Goal: Information Seeking & Learning: Learn about a topic

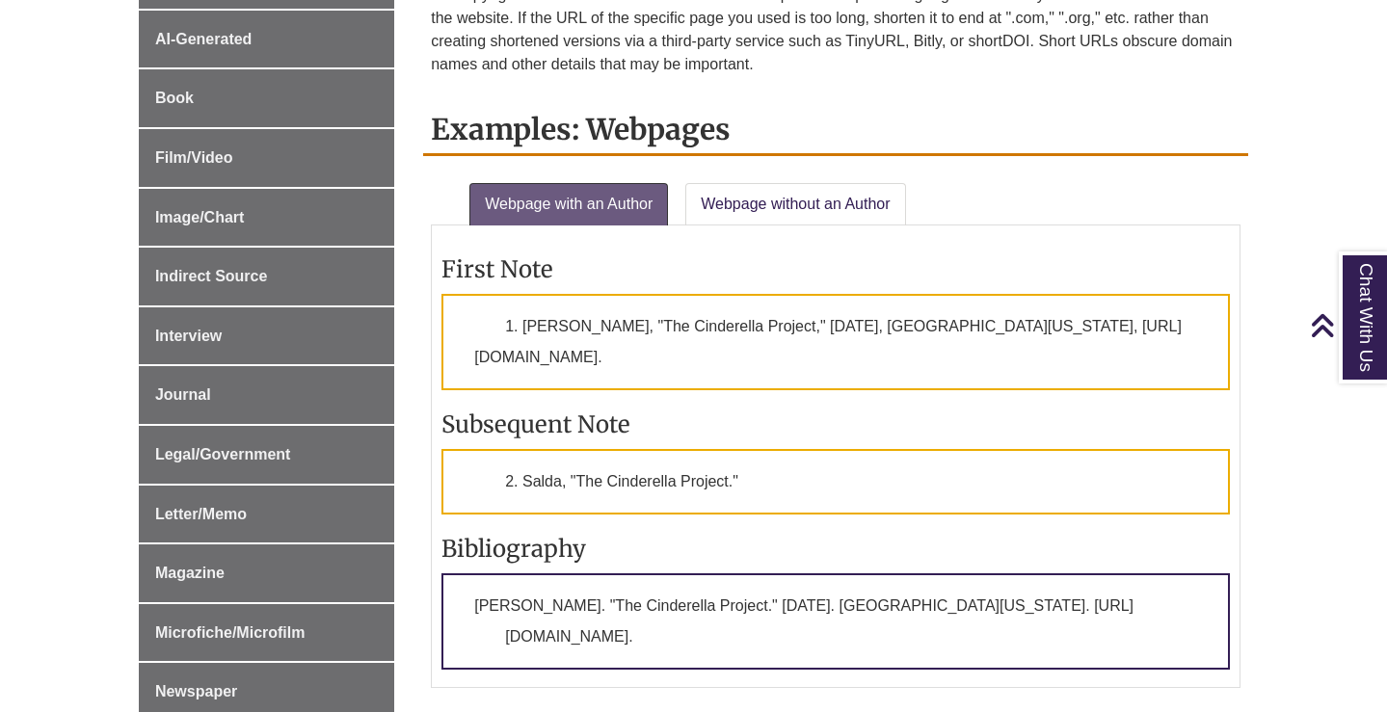
scroll to position [653, 0]
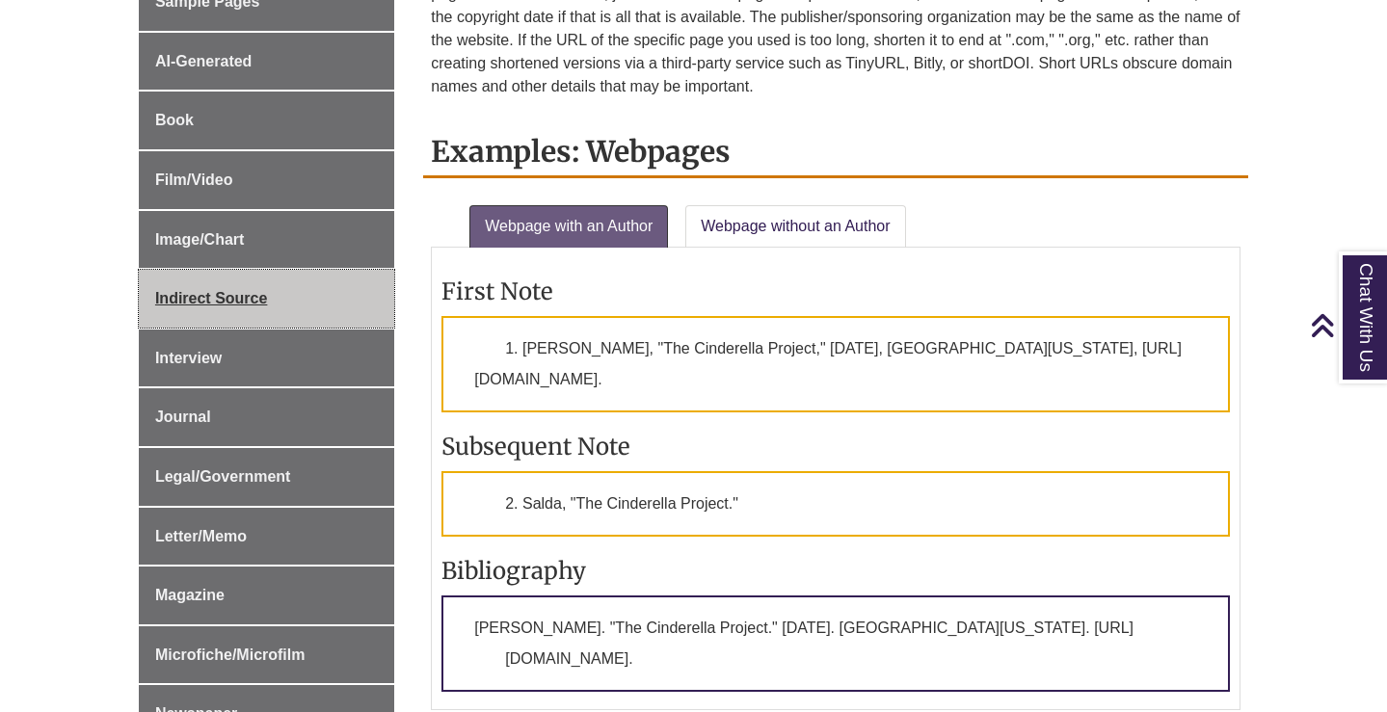
click at [206, 303] on span "Indirect Source" at bounding box center [211, 298] width 112 height 16
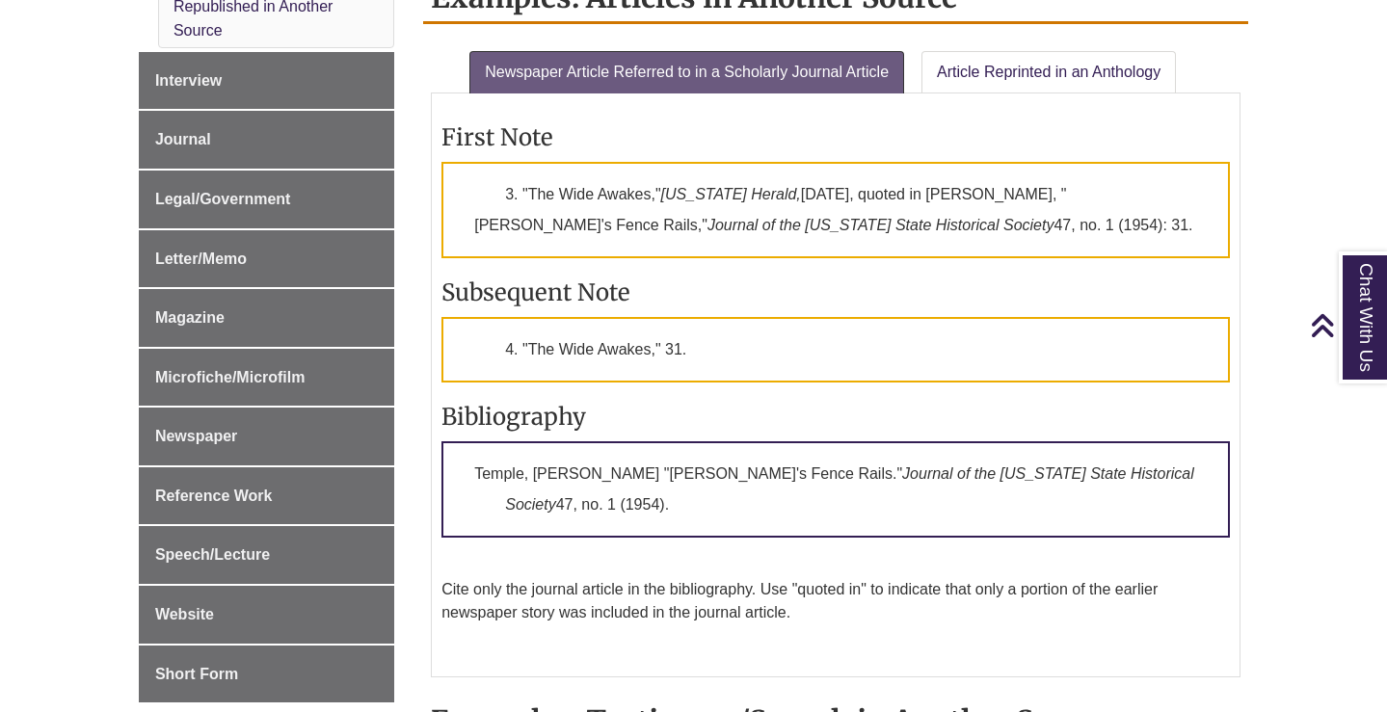
scroll to position [1263, 0]
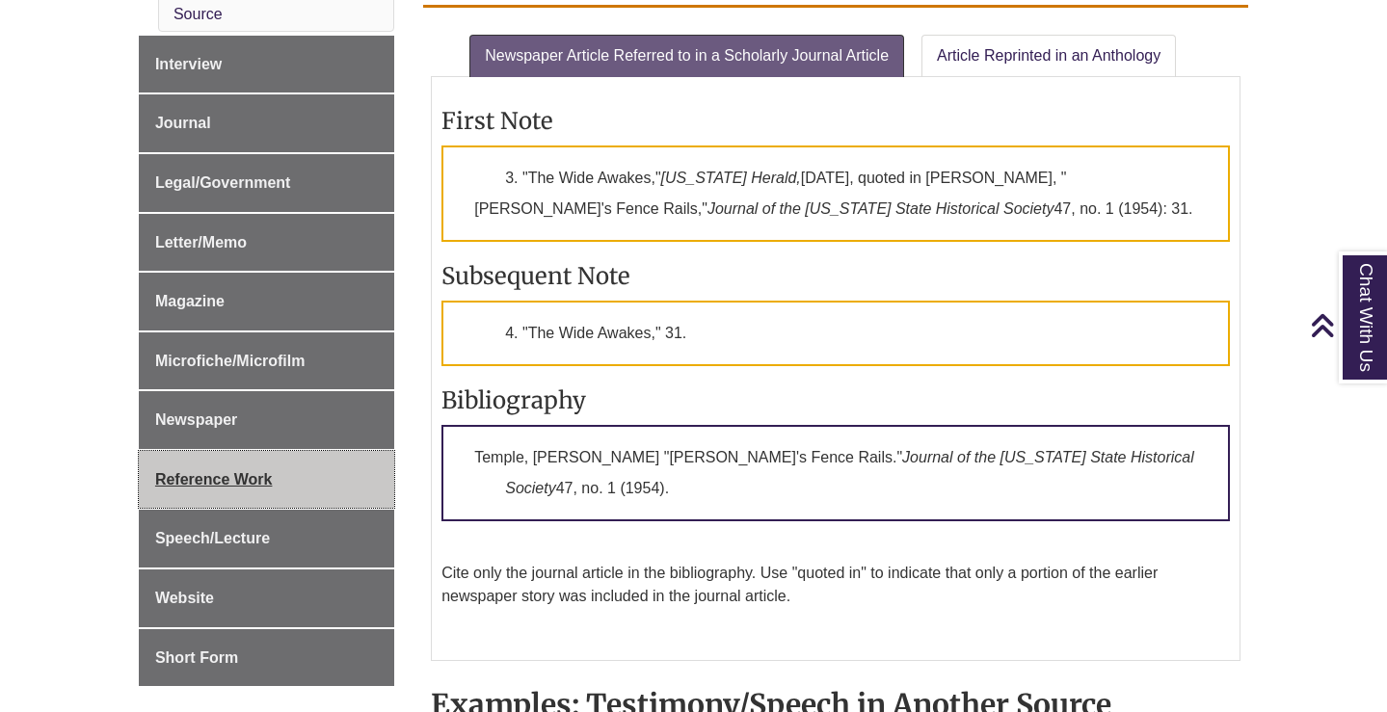
click at [190, 479] on span "Reference Work" at bounding box center [214, 479] width 118 height 16
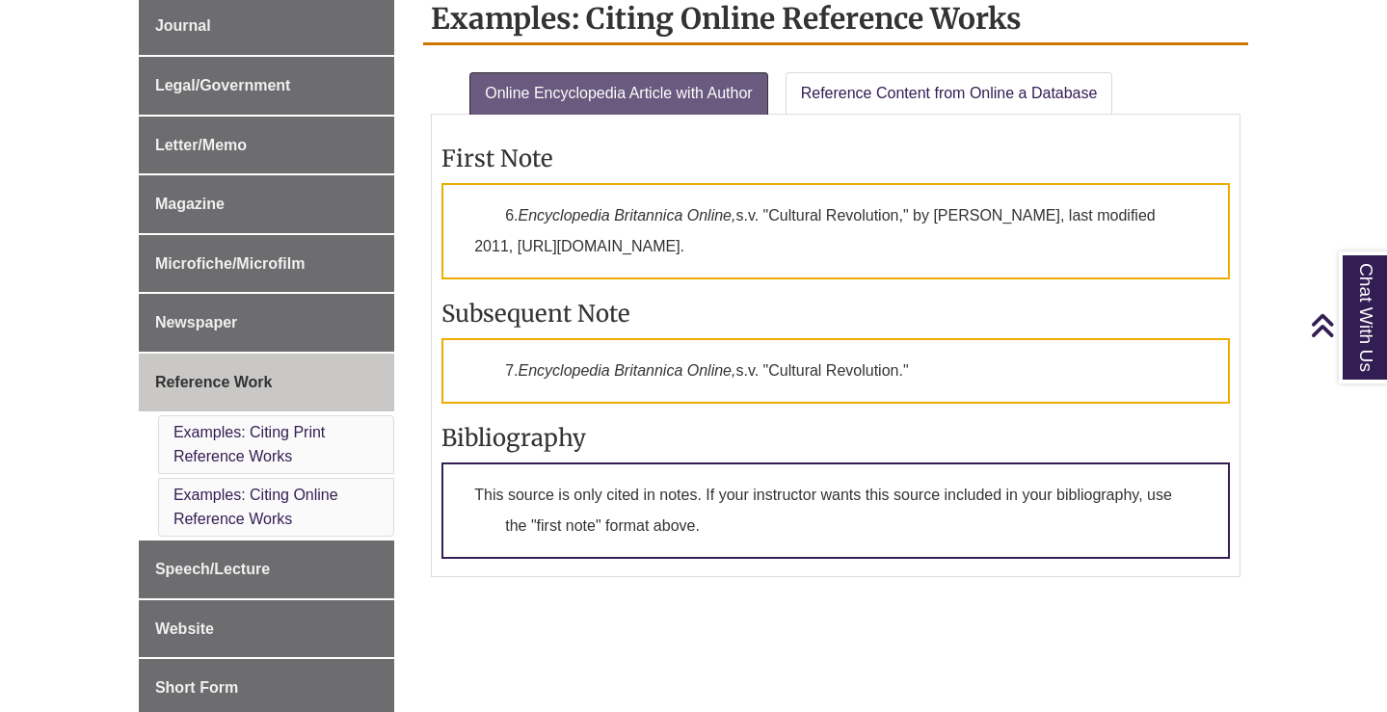
scroll to position [1054, 0]
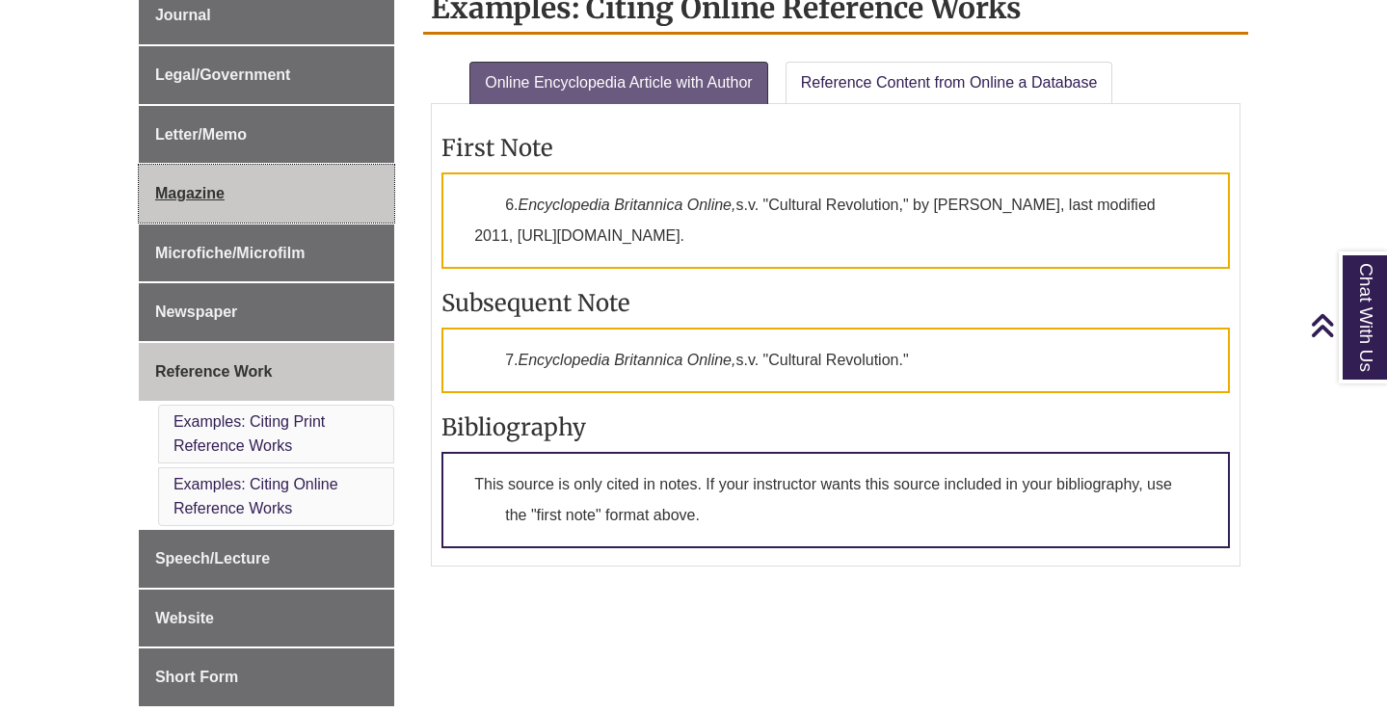
click at [200, 196] on span "Magazine" at bounding box center [189, 193] width 69 height 16
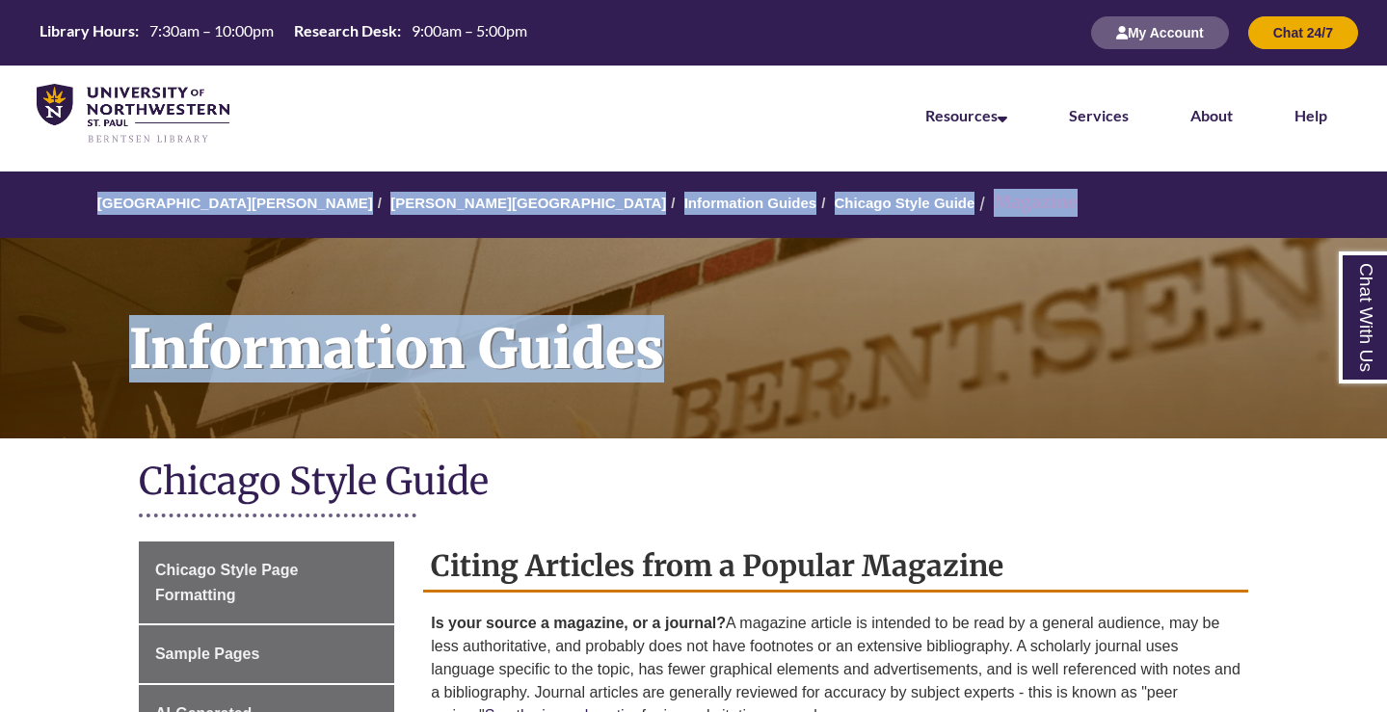
drag, startPoint x: 1385, startPoint y: 143, endPoint x: 1385, endPoint y: 219, distance: 76.1
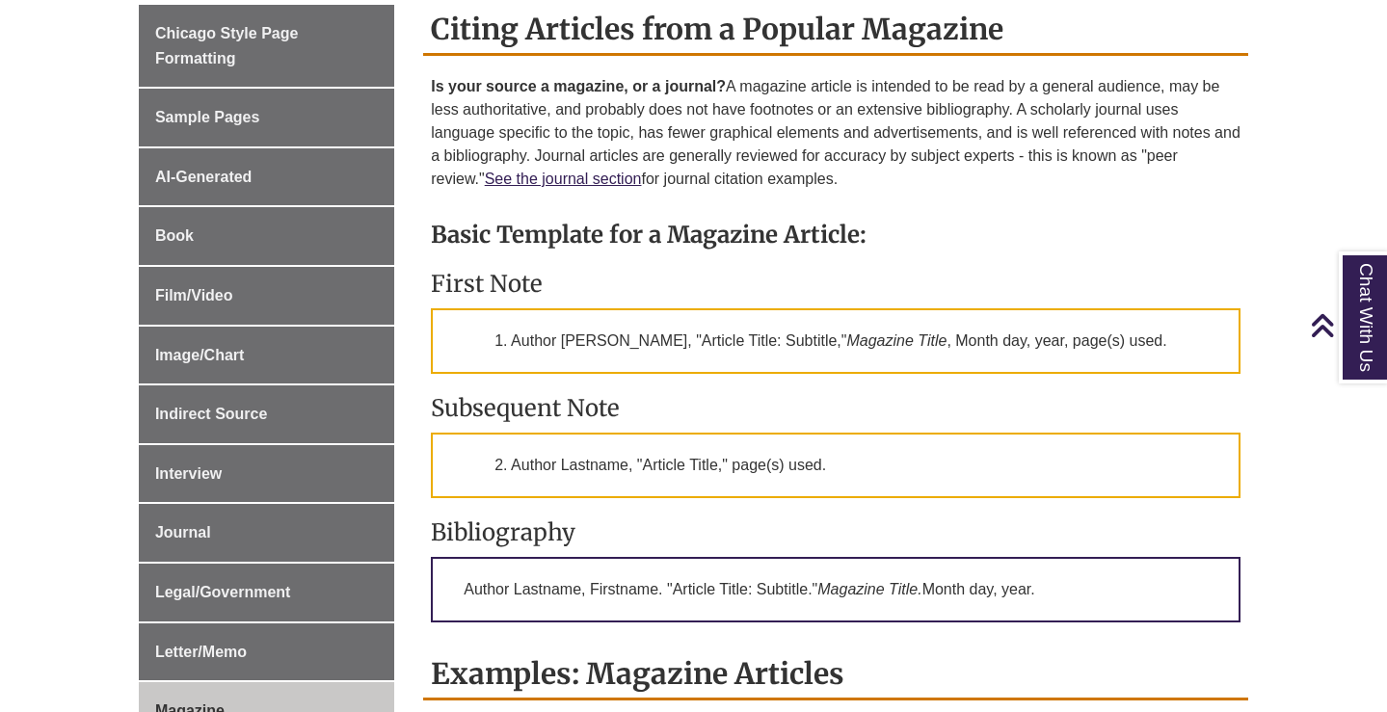
scroll to position [541, 0]
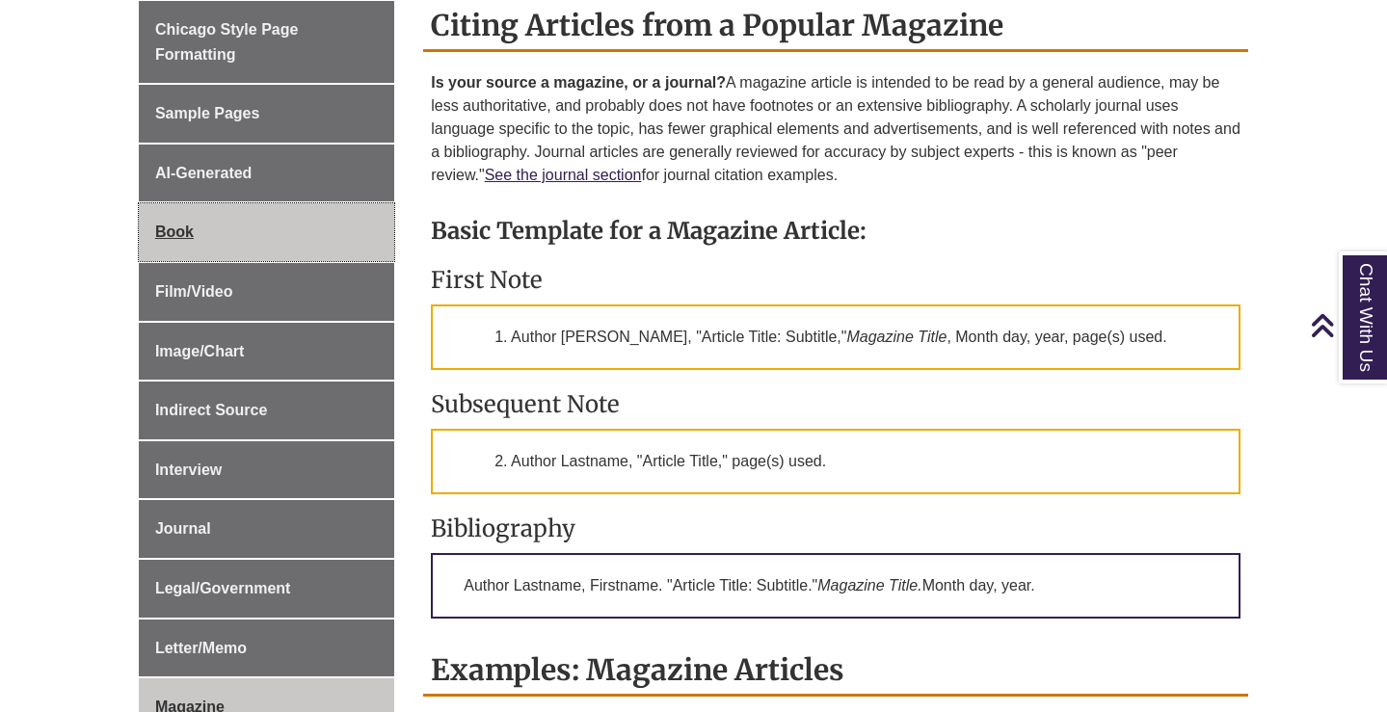
click at [178, 231] on span "Book" at bounding box center [174, 232] width 39 height 16
